Goal: Navigation & Orientation: Find specific page/section

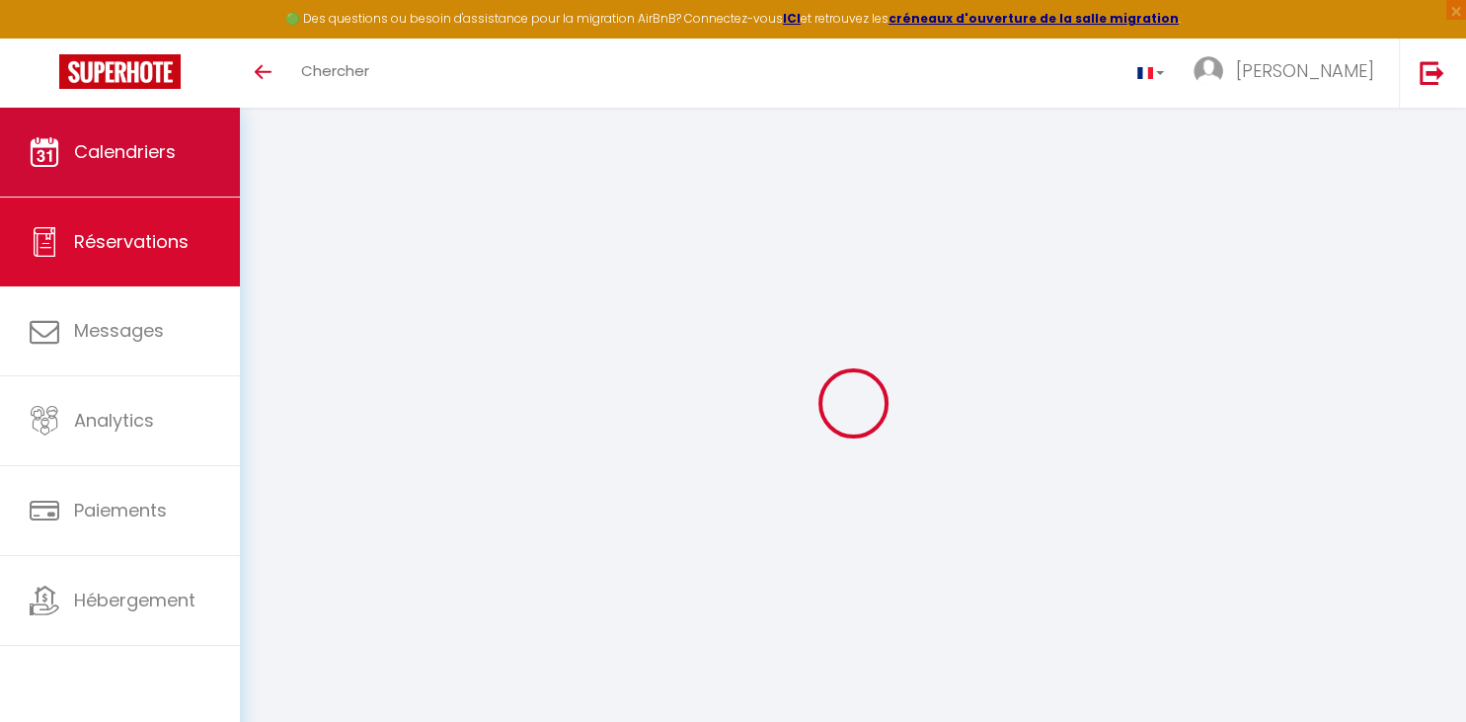
click at [140, 148] on span "Calendriers" at bounding box center [125, 151] width 102 height 25
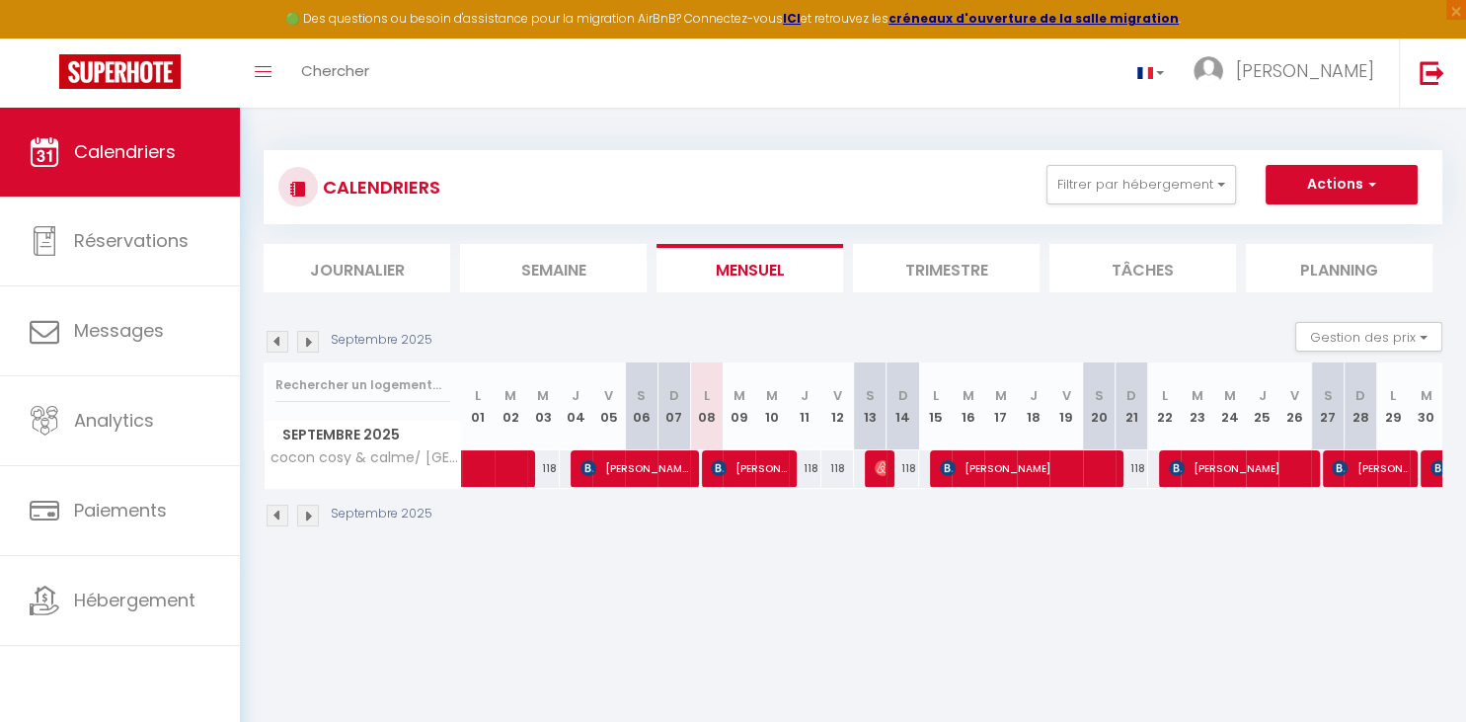
click at [301, 351] on img at bounding box center [308, 342] width 22 height 22
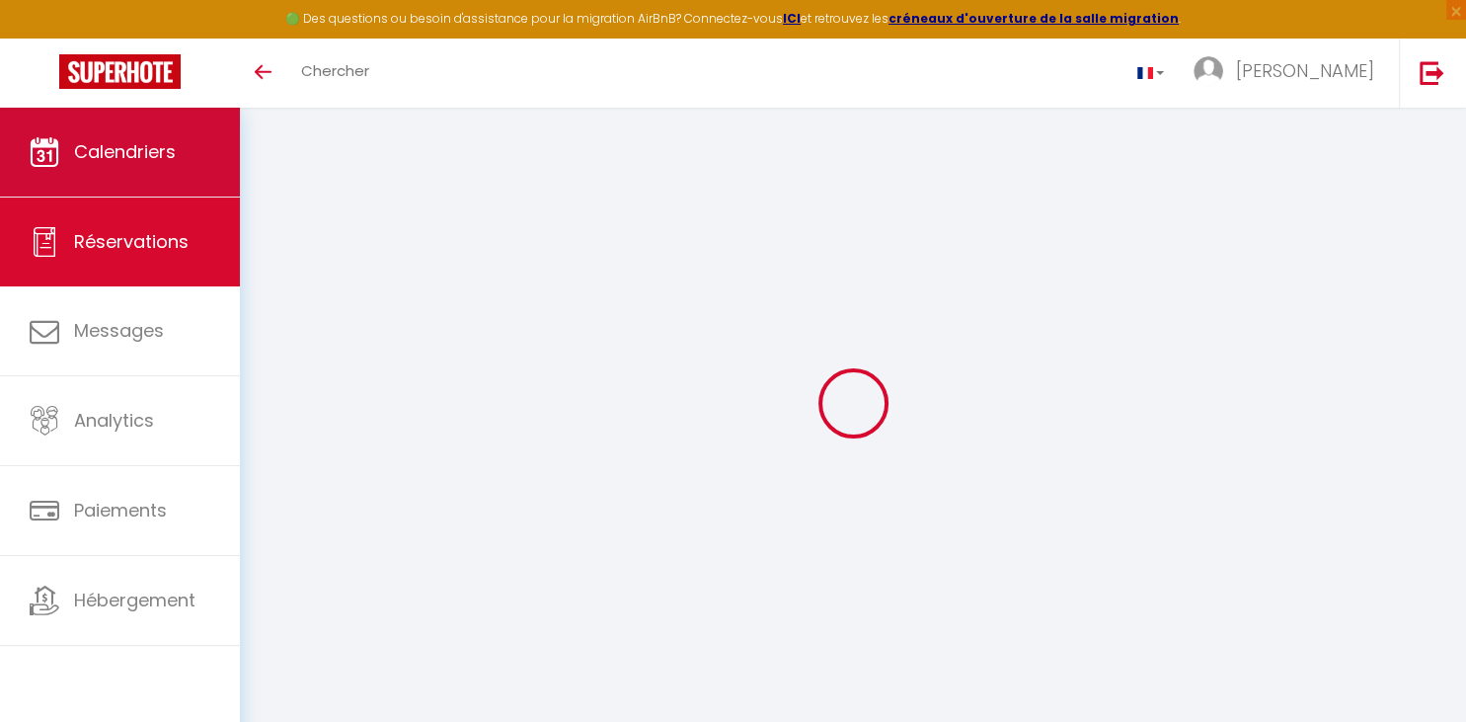
click at [160, 127] on link "Calendriers" at bounding box center [120, 152] width 240 height 89
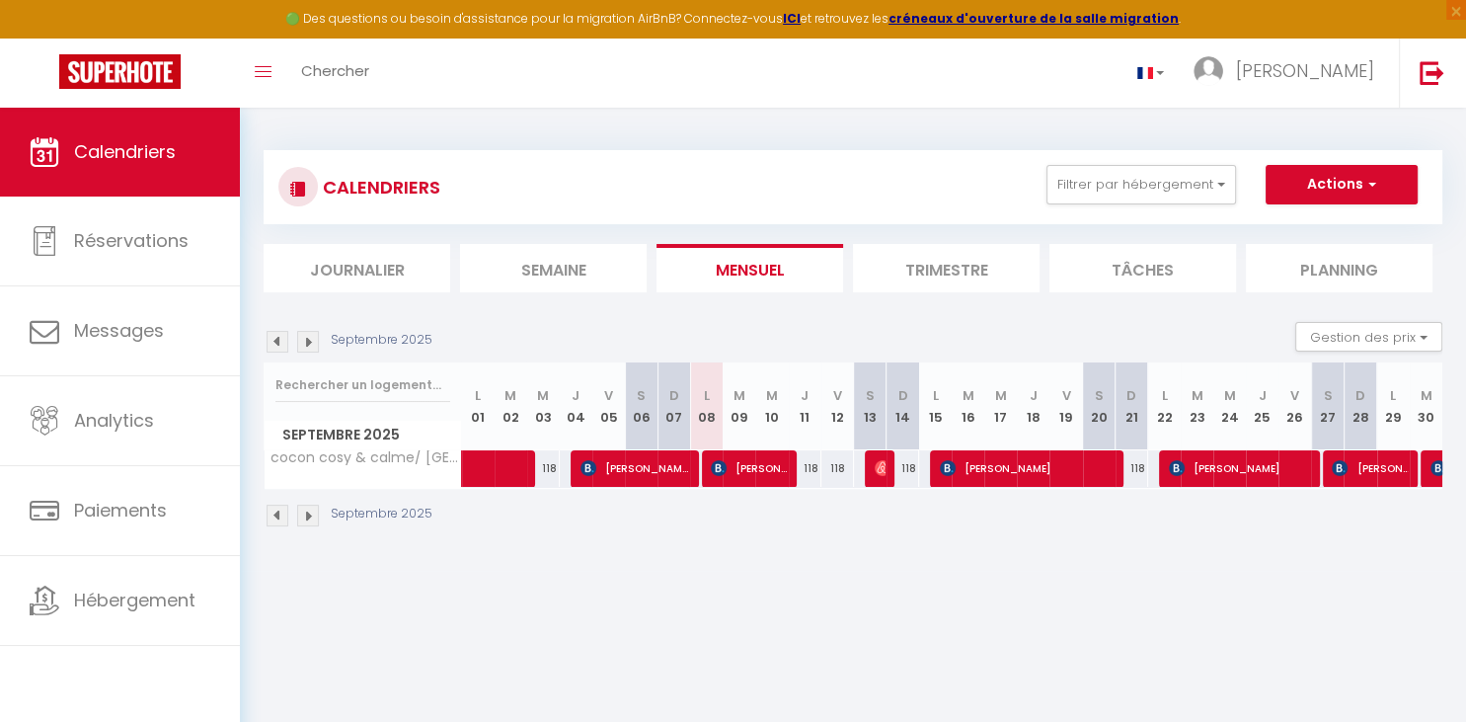
click at [312, 341] on img at bounding box center [308, 342] width 22 height 22
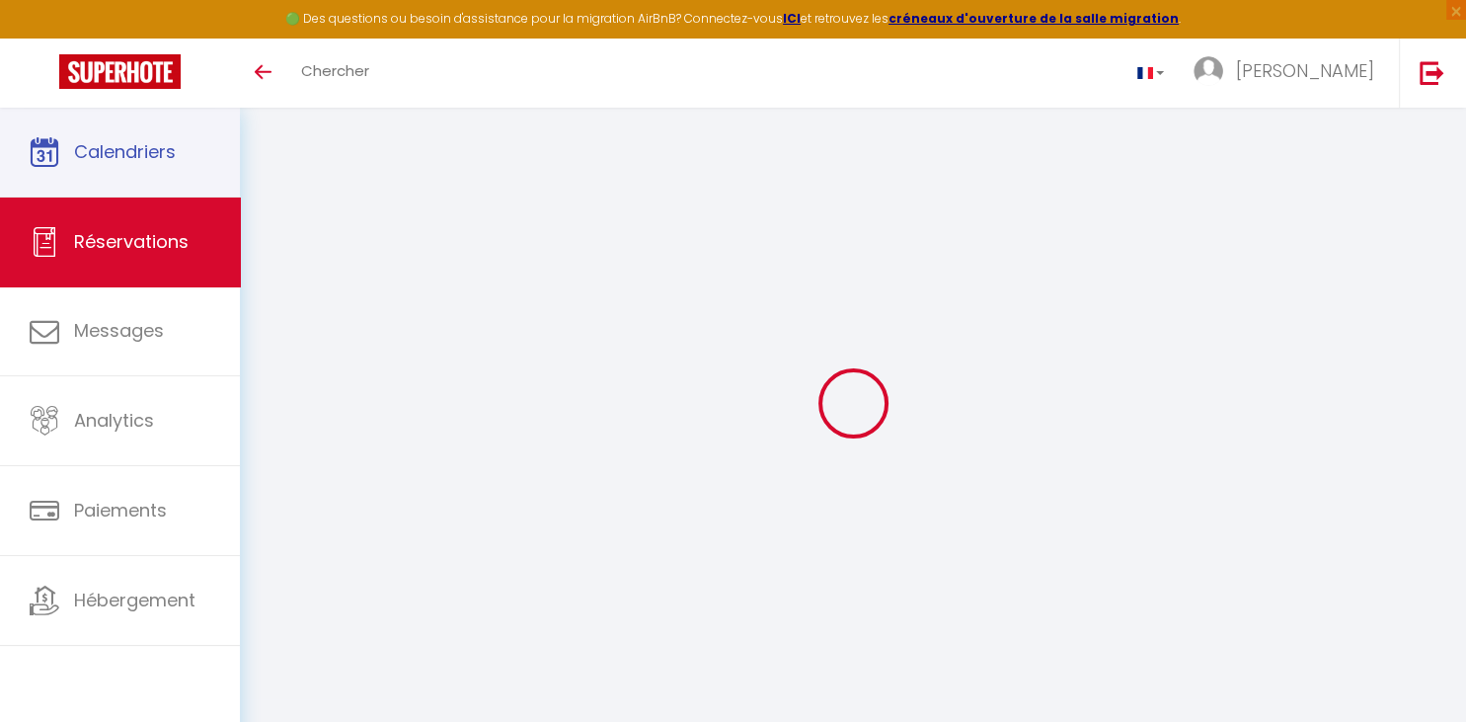
click at [155, 147] on span "Calendriers" at bounding box center [125, 151] width 102 height 25
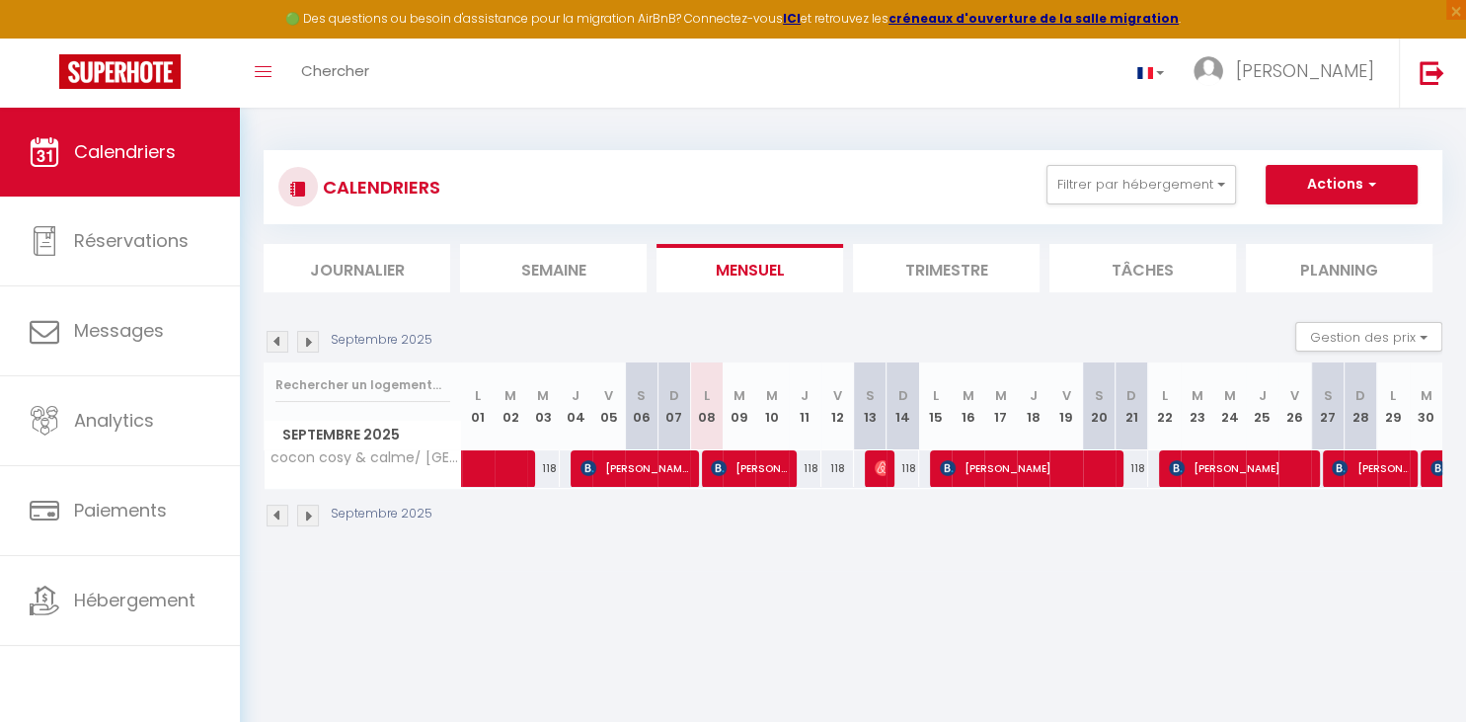
click at [310, 331] on img at bounding box center [308, 342] width 22 height 22
